Goal: Information Seeking & Learning: Check status

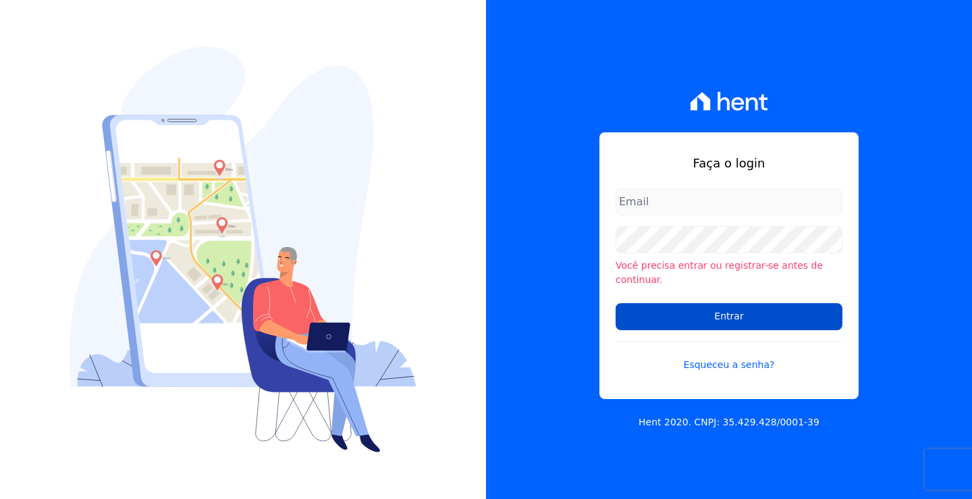
type input "loyane@jcrcob.com.br"
click at [750, 311] on input "Entrar" at bounding box center [729, 316] width 227 height 27
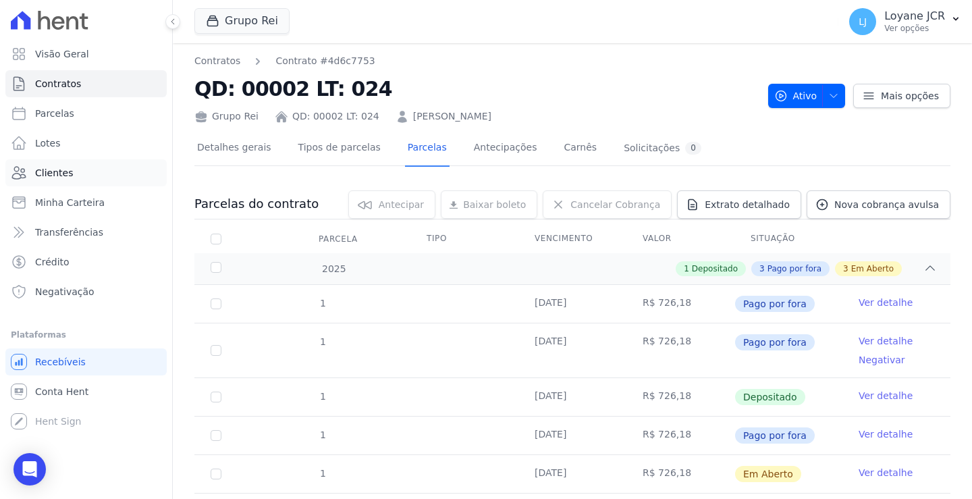
click at [70, 170] on link "Clientes" at bounding box center [85, 172] width 161 height 27
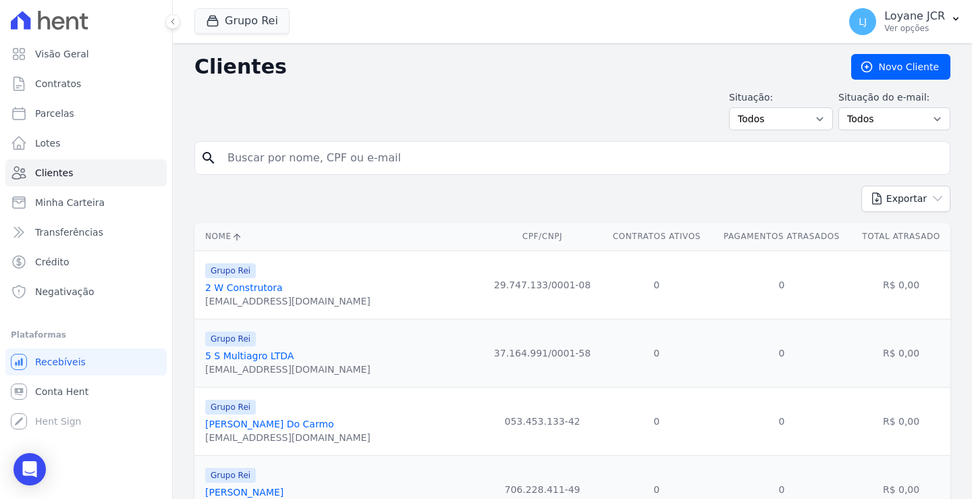
click at [274, 161] on input "search" at bounding box center [581, 158] width 725 height 27
paste input "[PERSON_NAME]"
type input "[PERSON_NAME]"
drag, startPoint x: 341, startPoint y: 159, endPoint x: 79, endPoint y: 190, distance: 263.9
click at [79, 190] on div "Visão Geral Contratos [GEOGRAPHIC_DATA] Lotes Clientes Minha Carteira Transferê…" at bounding box center [486, 249] width 972 height 499
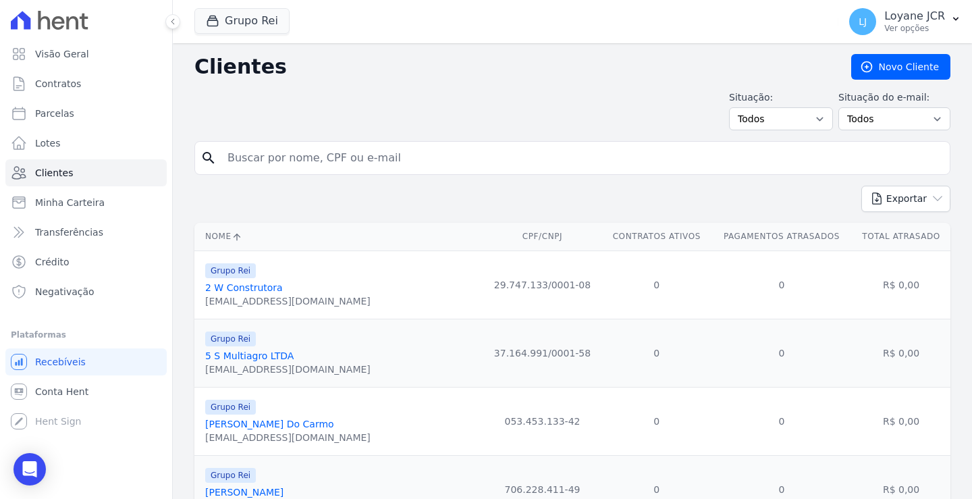
click at [279, 154] on input "search" at bounding box center [581, 158] width 725 height 27
paste input "[PERSON_NAME]"
type input "[PERSON_NAME]"
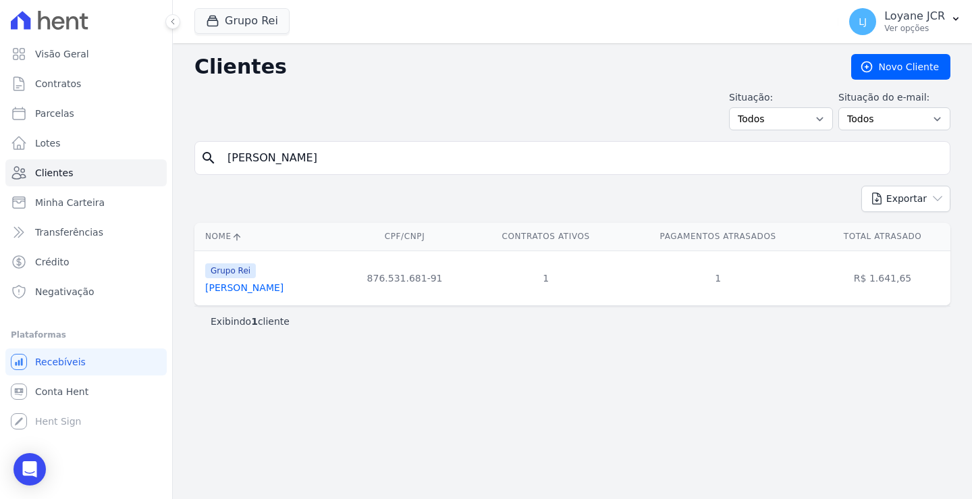
click at [256, 285] on link "[PERSON_NAME]" at bounding box center [244, 287] width 78 height 11
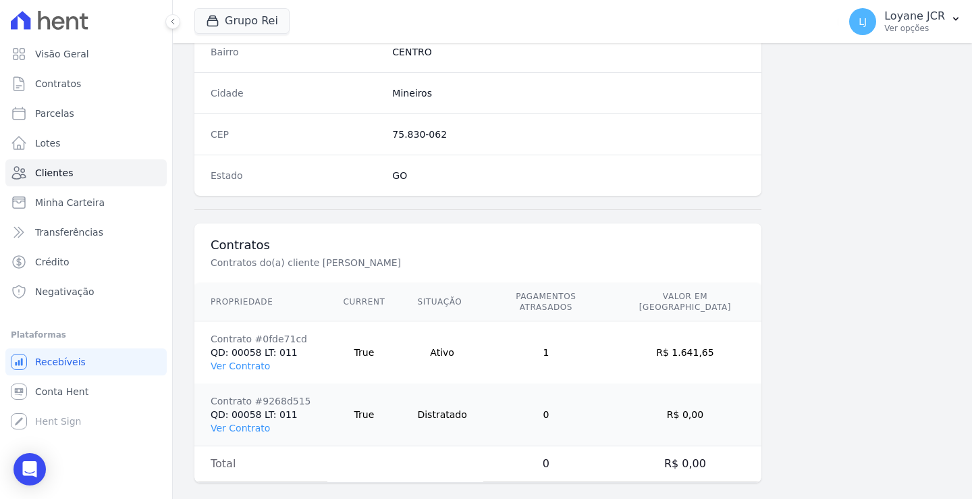
scroll to position [827, 0]
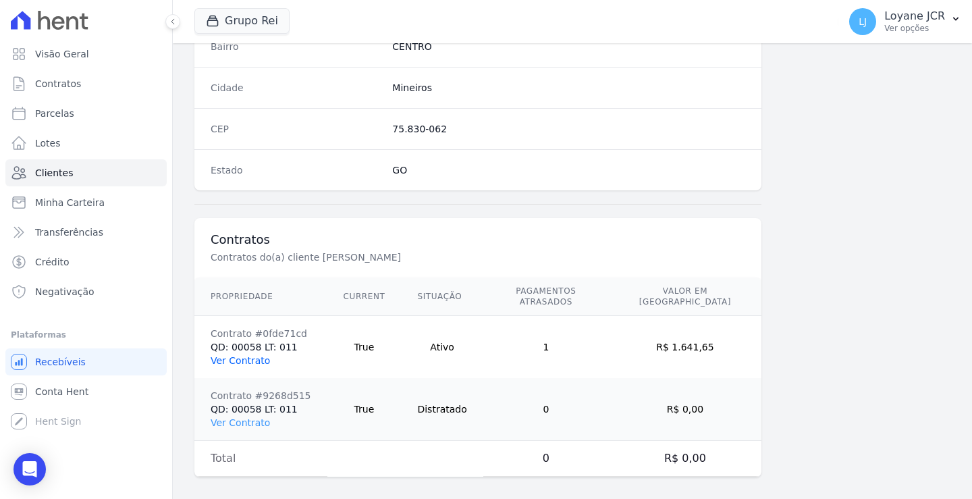
click at [242, 355] on link "Ver Contrato" at bounding box center [240, 360] width 59 height 11
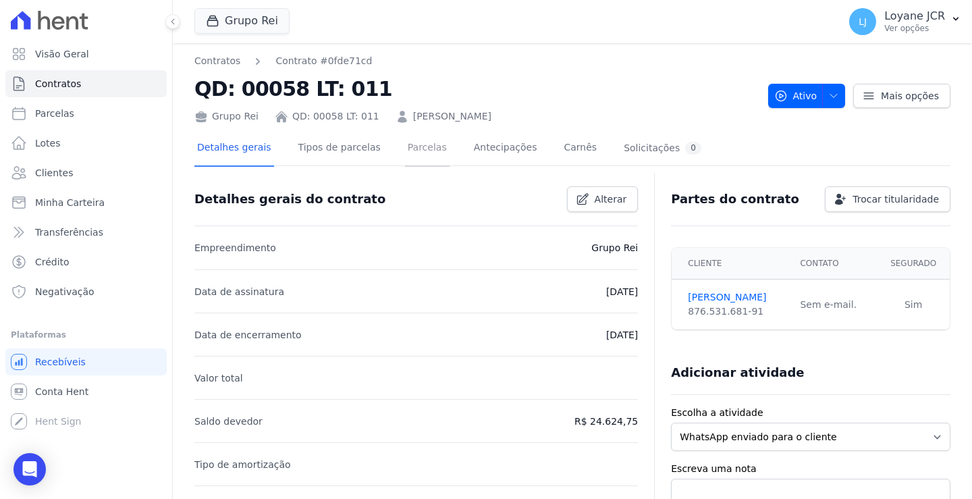
click at [407, 150] on link "Parcelas" at bounding box center [427, 149] width 45 height 36
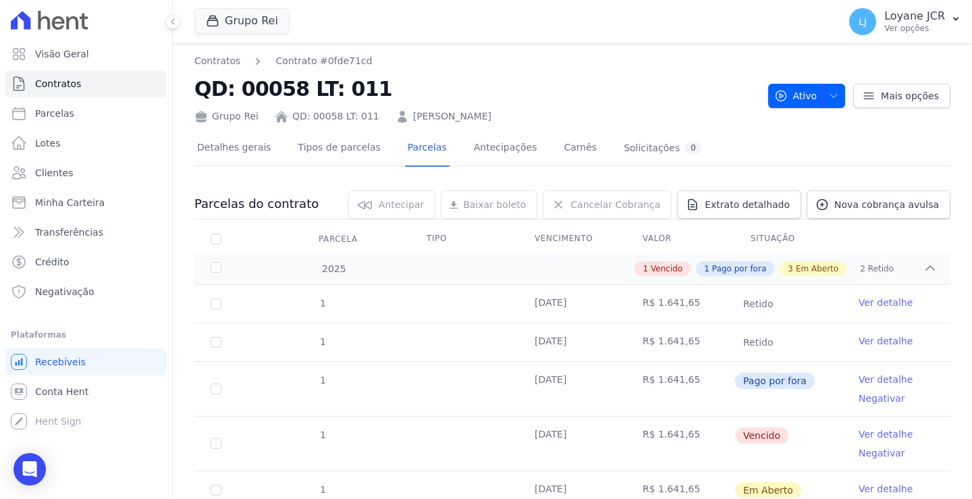
scroll to position [68, 0]
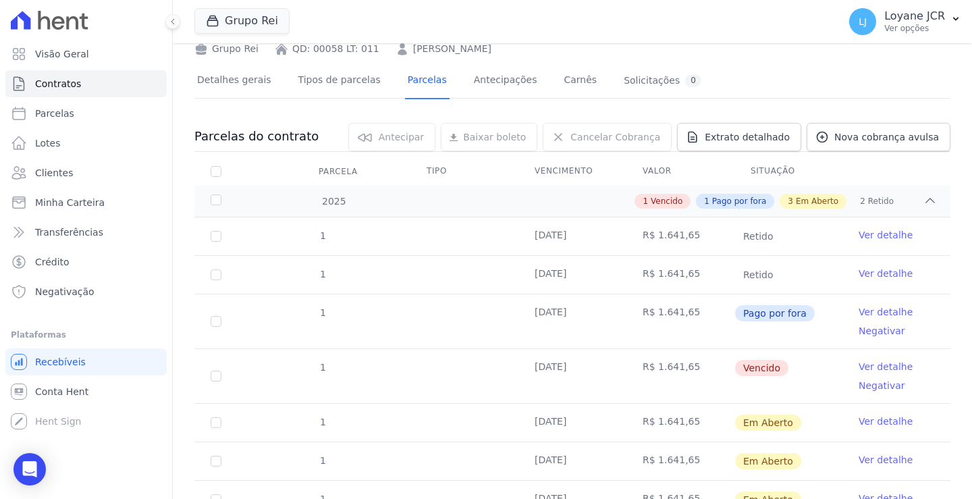
click at [752, 313] on span "Pago por fora" at bounding box center [775, 313] width 80 height 16
